Goal: Transaction & Acquisition: Purchase product/service

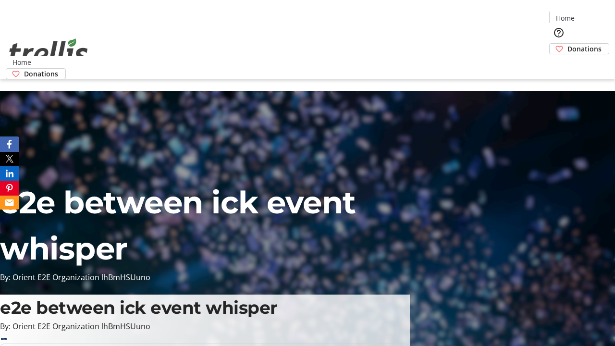
click at [567, 44] on span "Donations" at bounding box center [584, 49] width 34 height 10
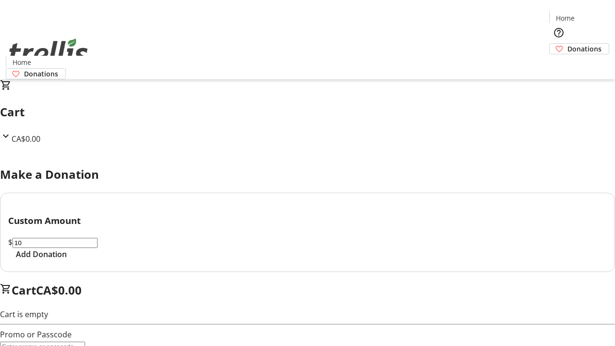
click at [67, 260] on span "Add Donation" at bounding box center [41, 254] width 51 height 12
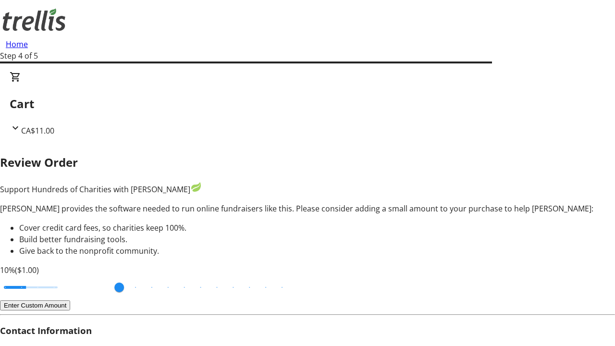
type input "20"
click at [68, 277] on input "Cover fees percentage" at bounding box center [31, 287] width 74 height 21
